Goal: Check status: Check status

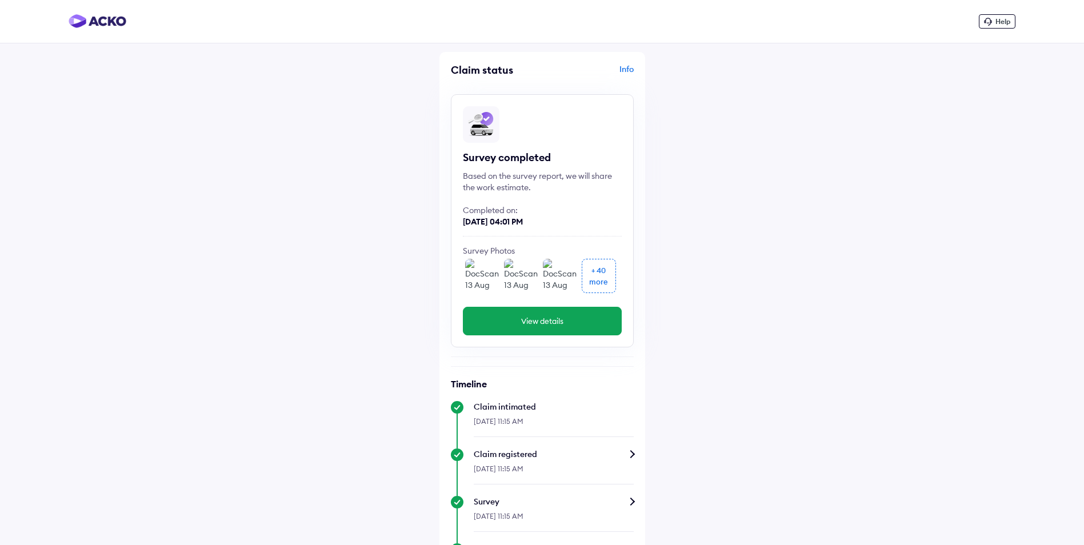
click at [552, 322] on button "View details" at bounding box center [542, 321] width 159 height 29
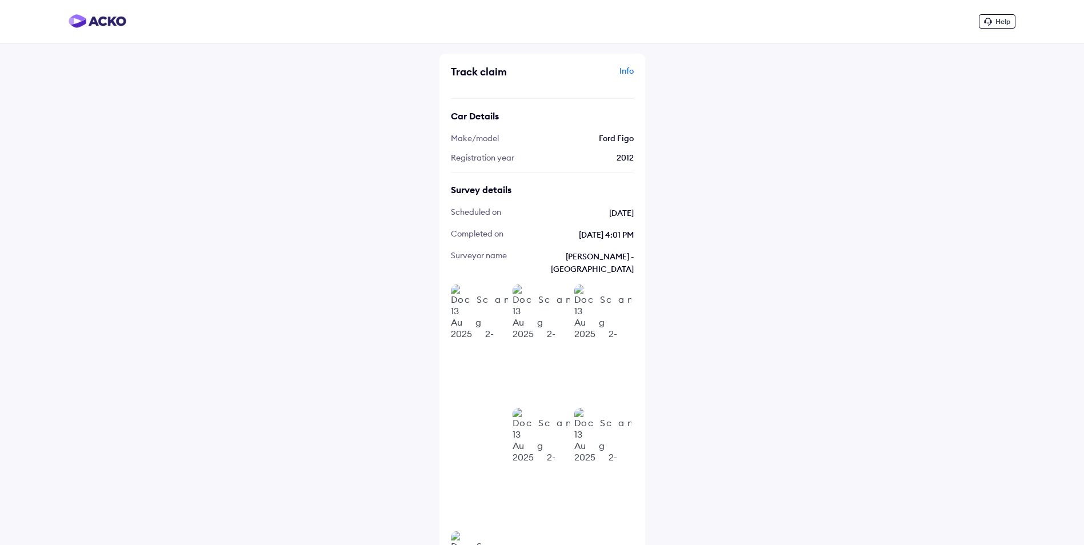
click at [626, 69] on div "Info" at bounding box center [589, 76] width 89 height 22
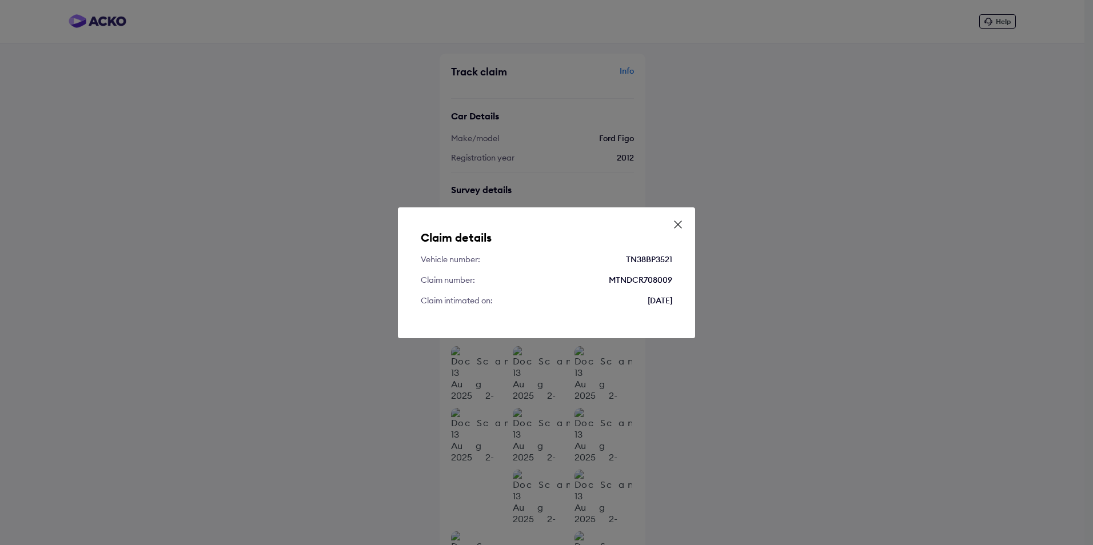
click at [680, 223] on icon at bounding box center [677, 224] width 11 height 11
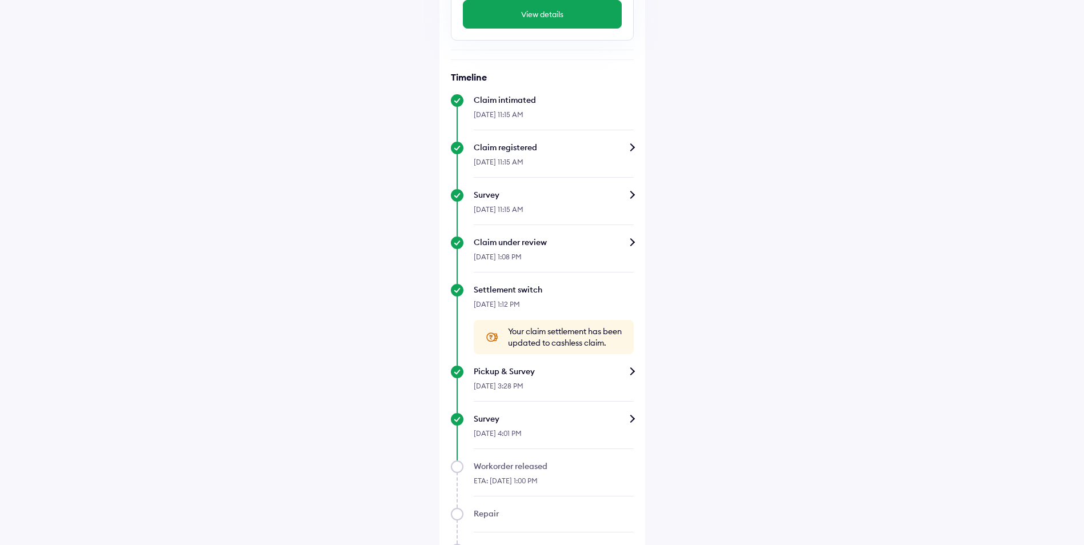
scroll to position [473, 0]
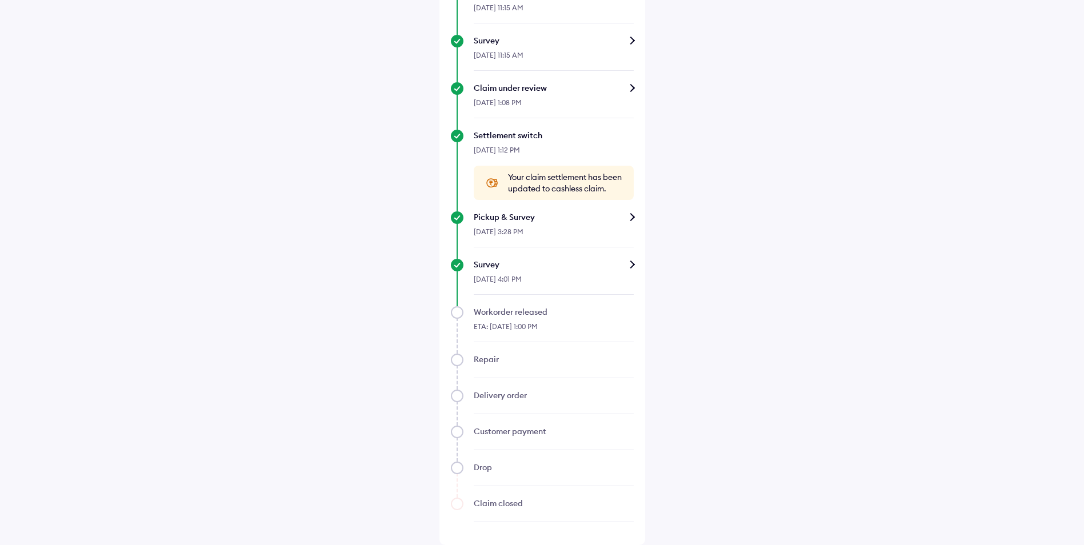
click at [627, 266] on div "Survey" at bounding box center [554, 264] width 160 height 11
click at [857, 200] on div "Help Claim status Info Survey completed Based on the survey report, we will sha…" at bounding box center [542, 42] width 1084 height 1007
